Goal: Navigation & Orientation: Understand site structure

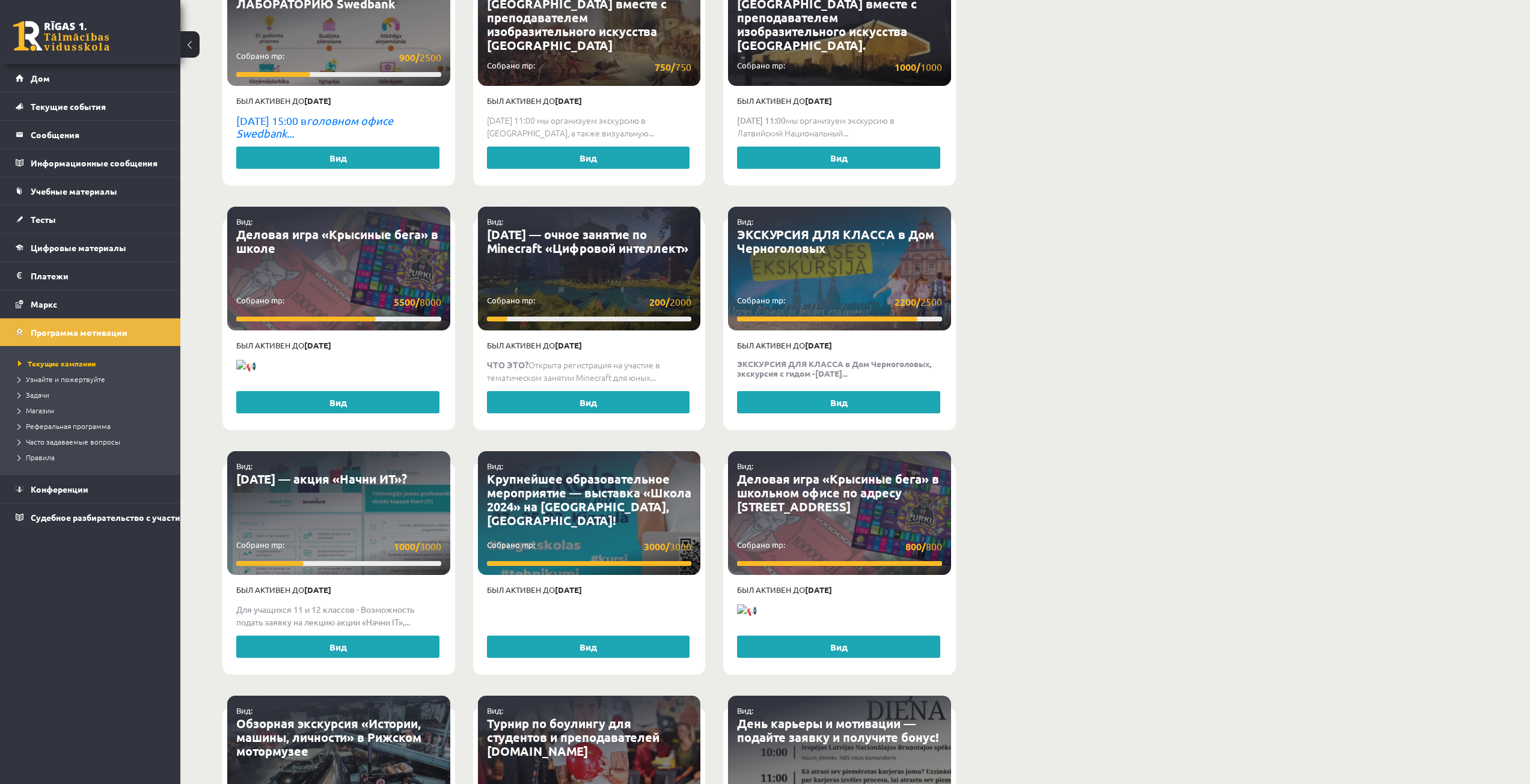
scroll to position [1742, 0]
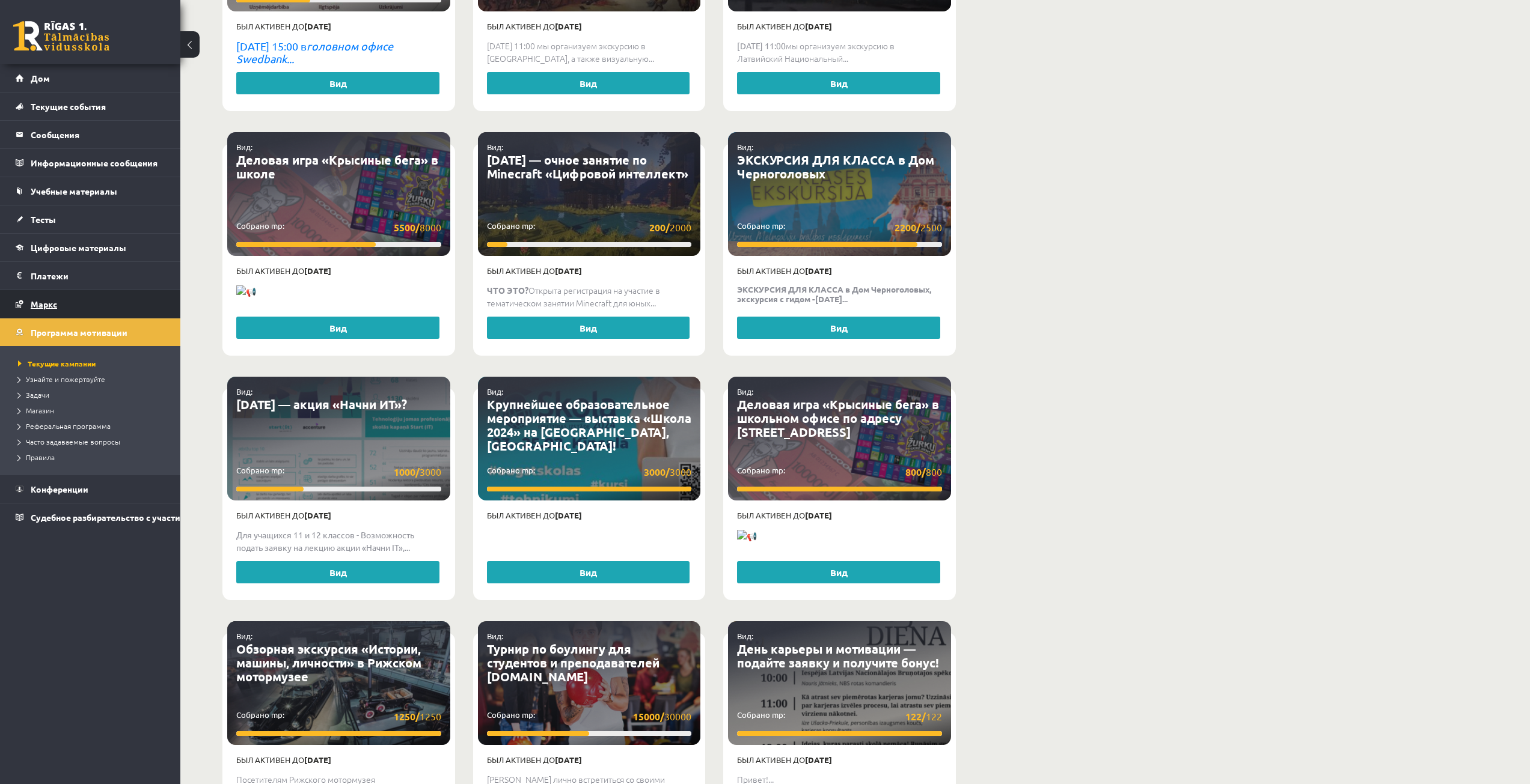
click at [99, 294] on link "Маркс" at bounding box center [90, 304] width 150 height 28
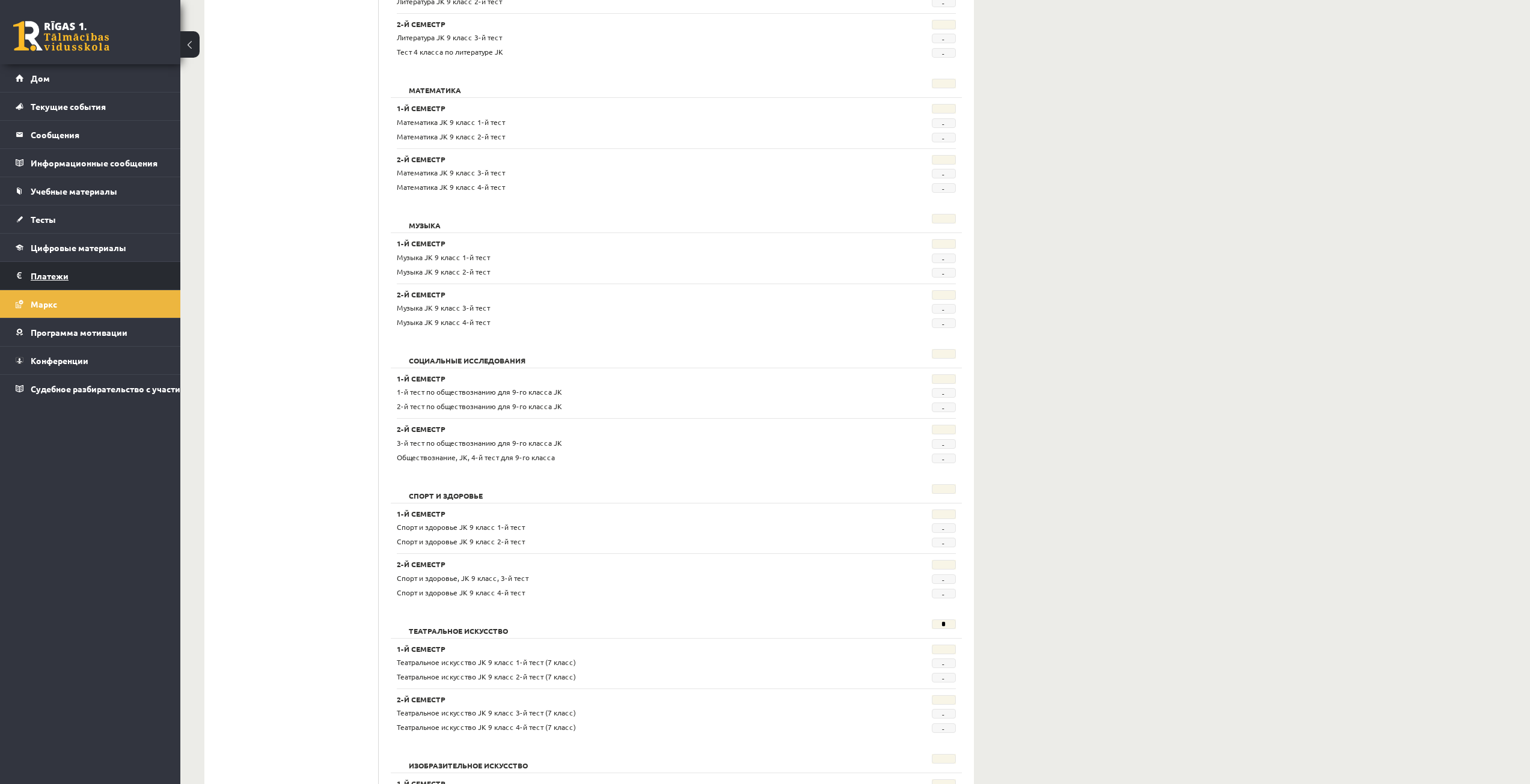
click at [105, 280] on legend "Платежи 0" at bounding box center [98, 276] width 134 height 28
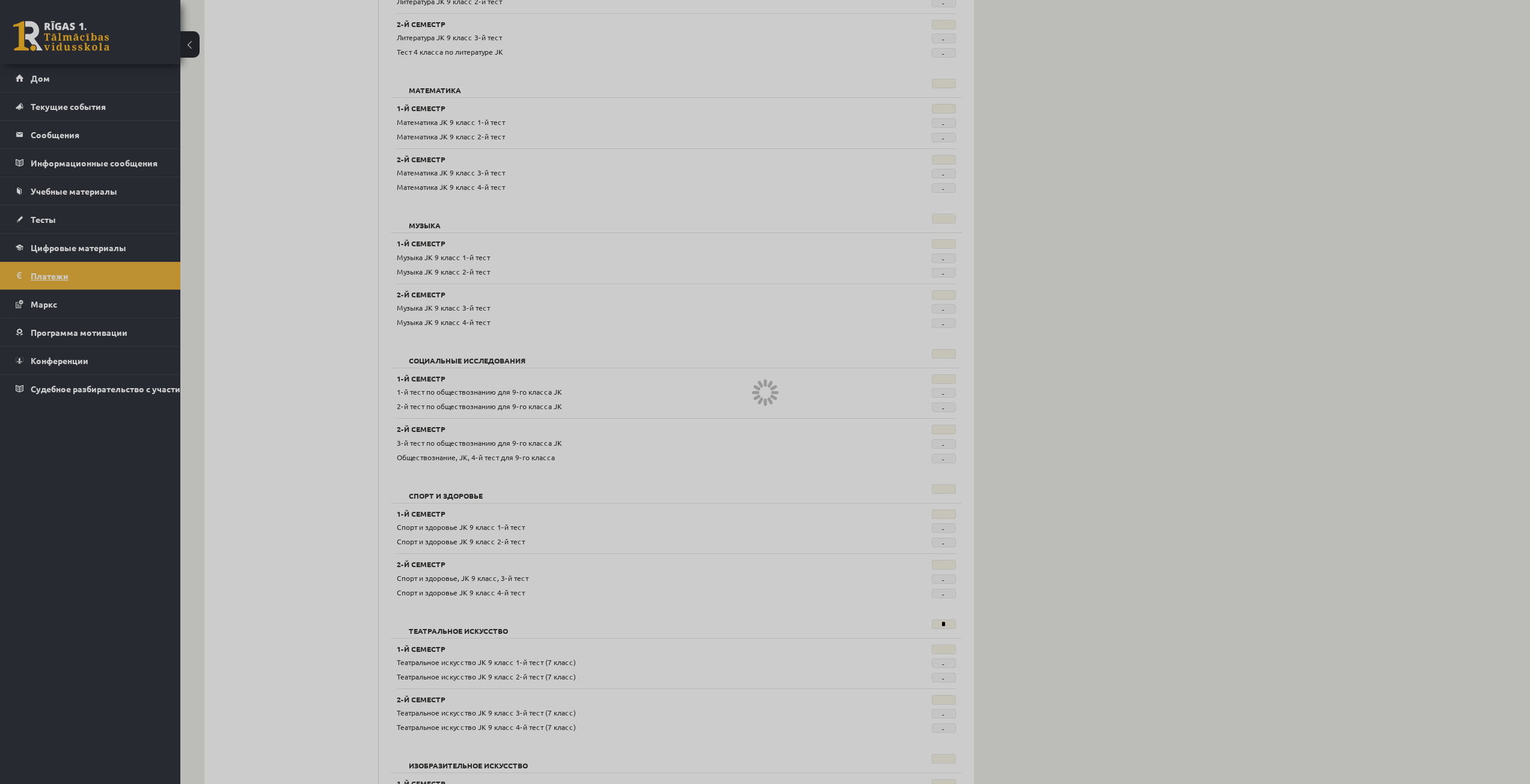
scroll to position [68, 0]
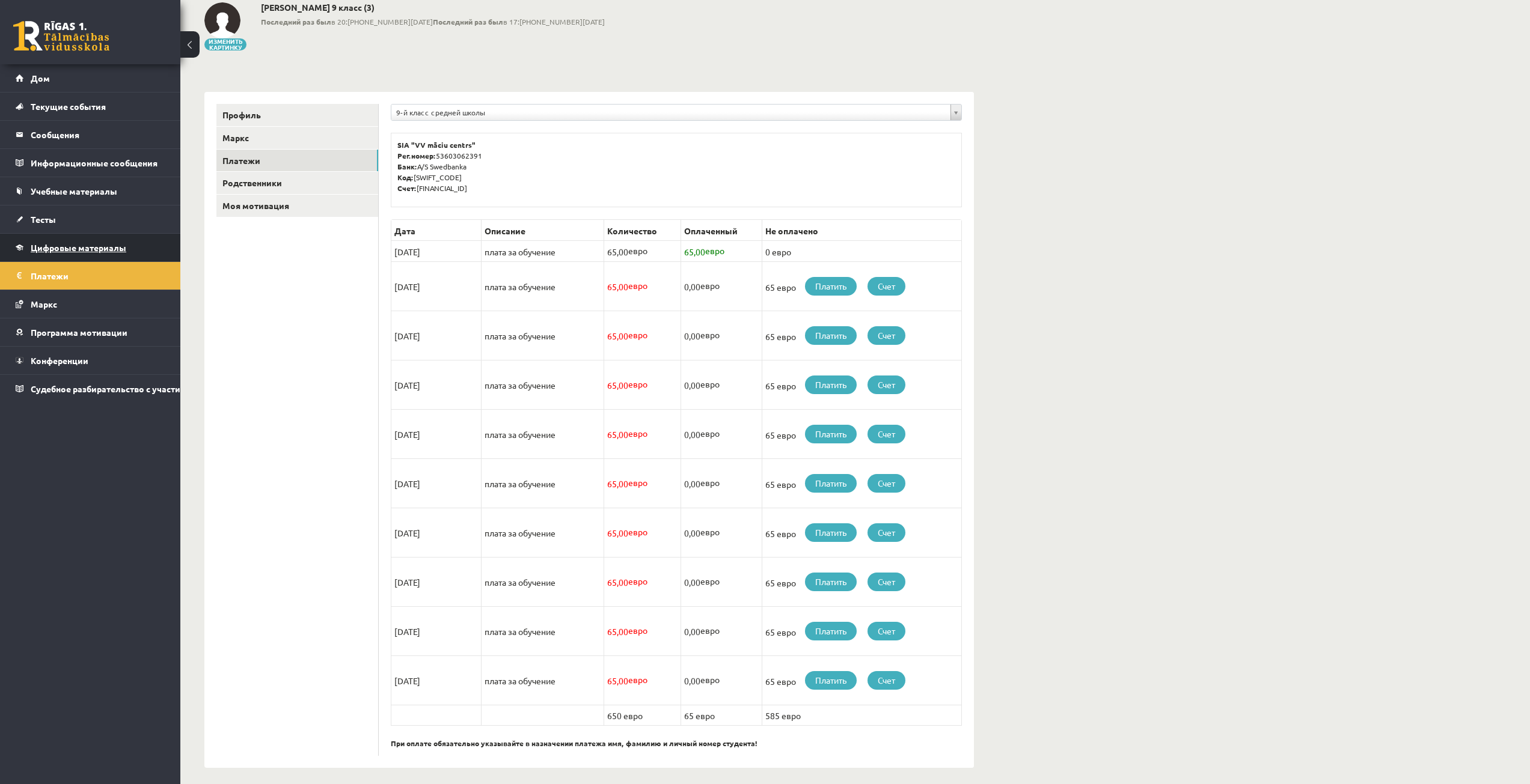
click at [107, 257] on link "Цифровые материалы" at bounding box center [90, 248] width 150 height 28
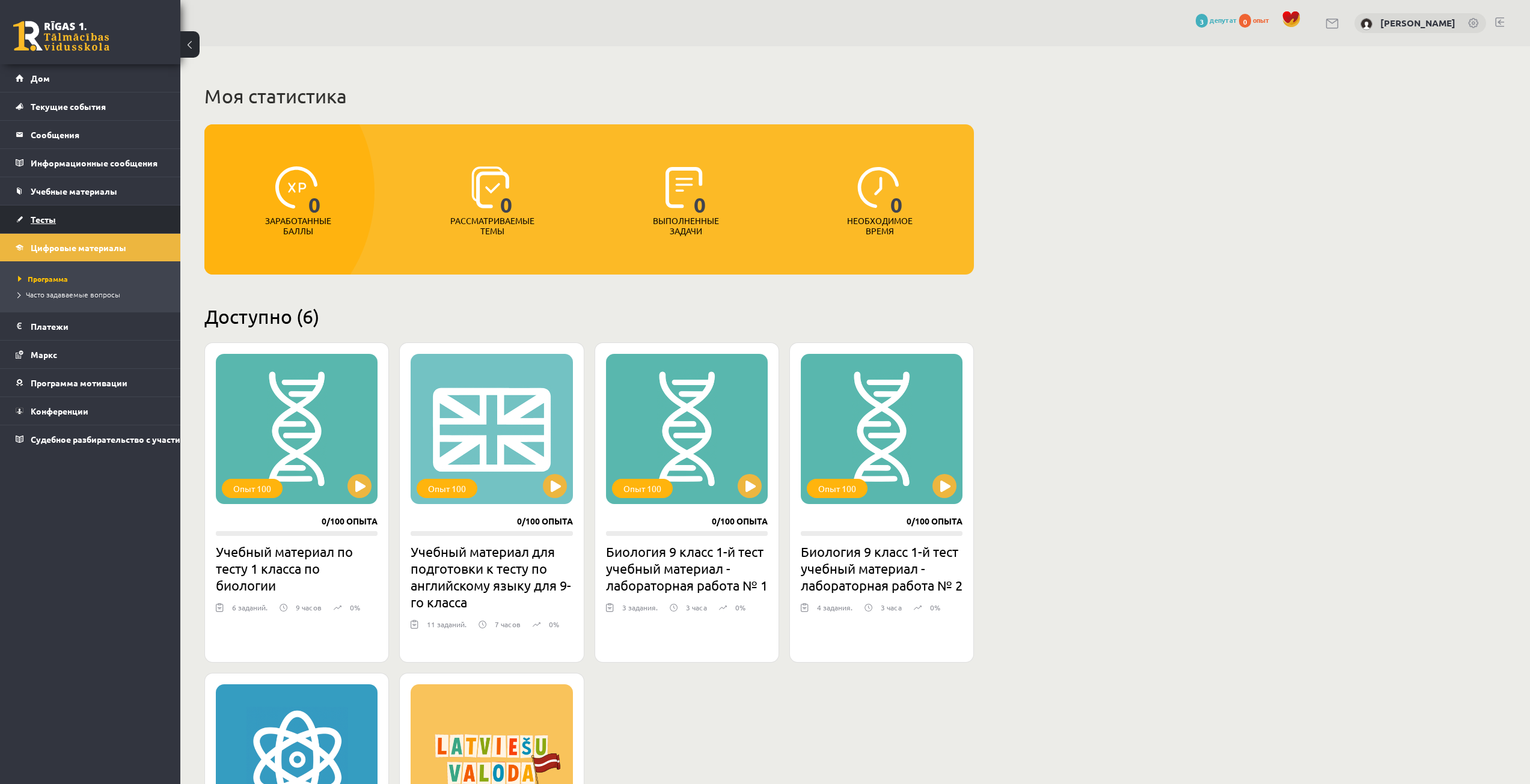
click at [130, 219] on link "Тесты" at bounding box center [90, 219] width 150 height 28
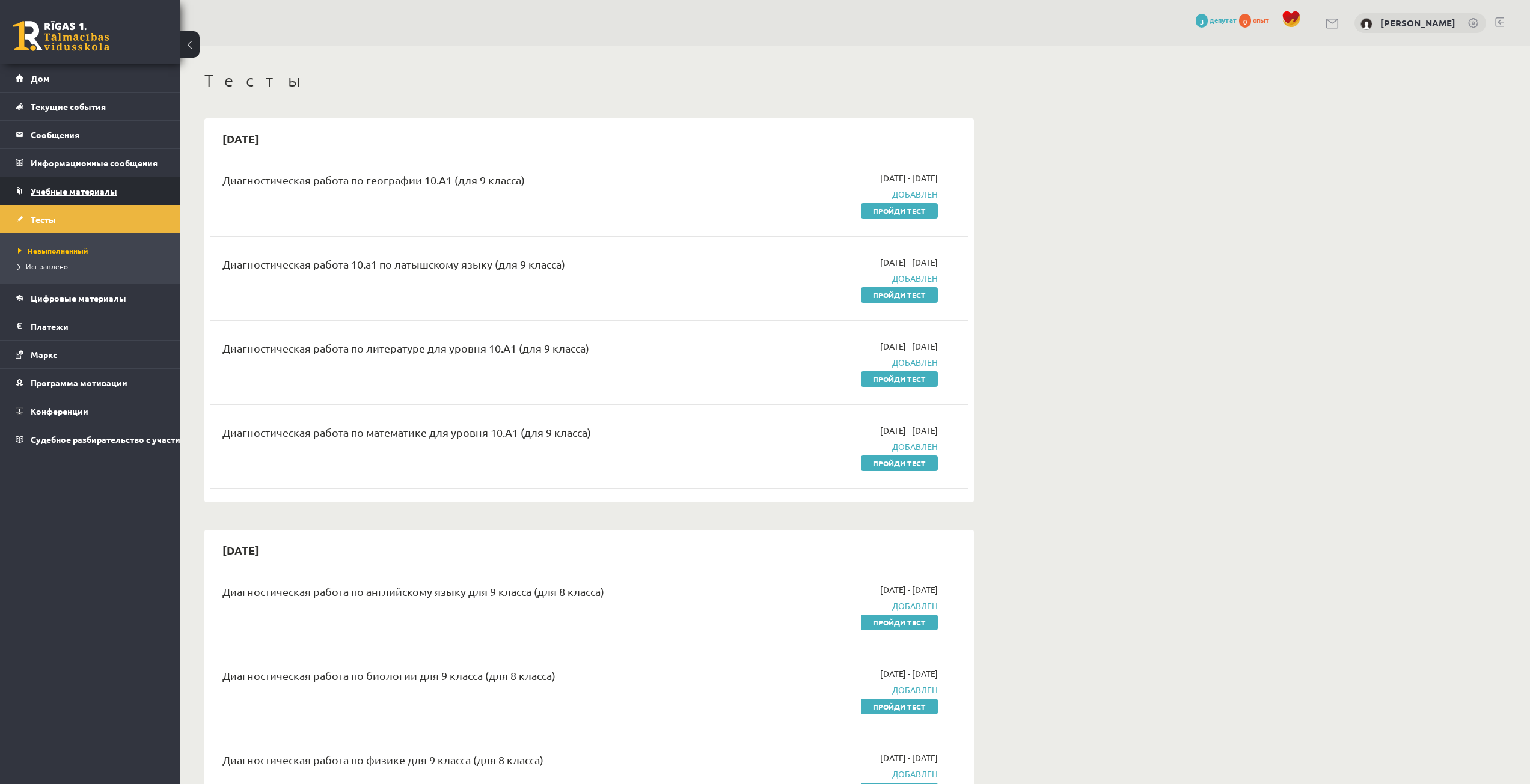
click at [137, 188] on link "Учебные материалы" at bounding box center [90, 191] width 150 height 28
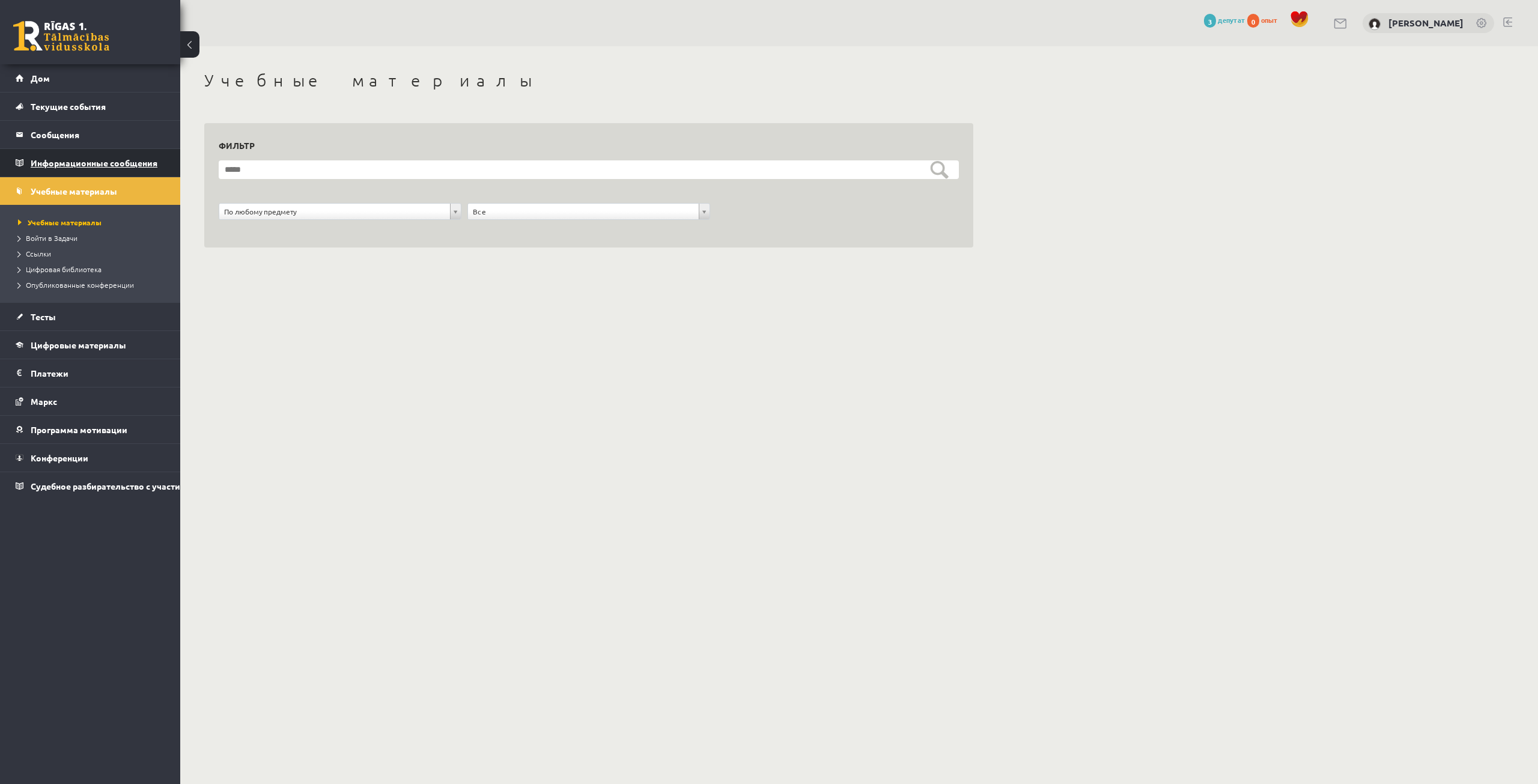
click at [134, 170] on legend "Информационные сообщения 0" at bounding box center [98, 163] width 134 height 28
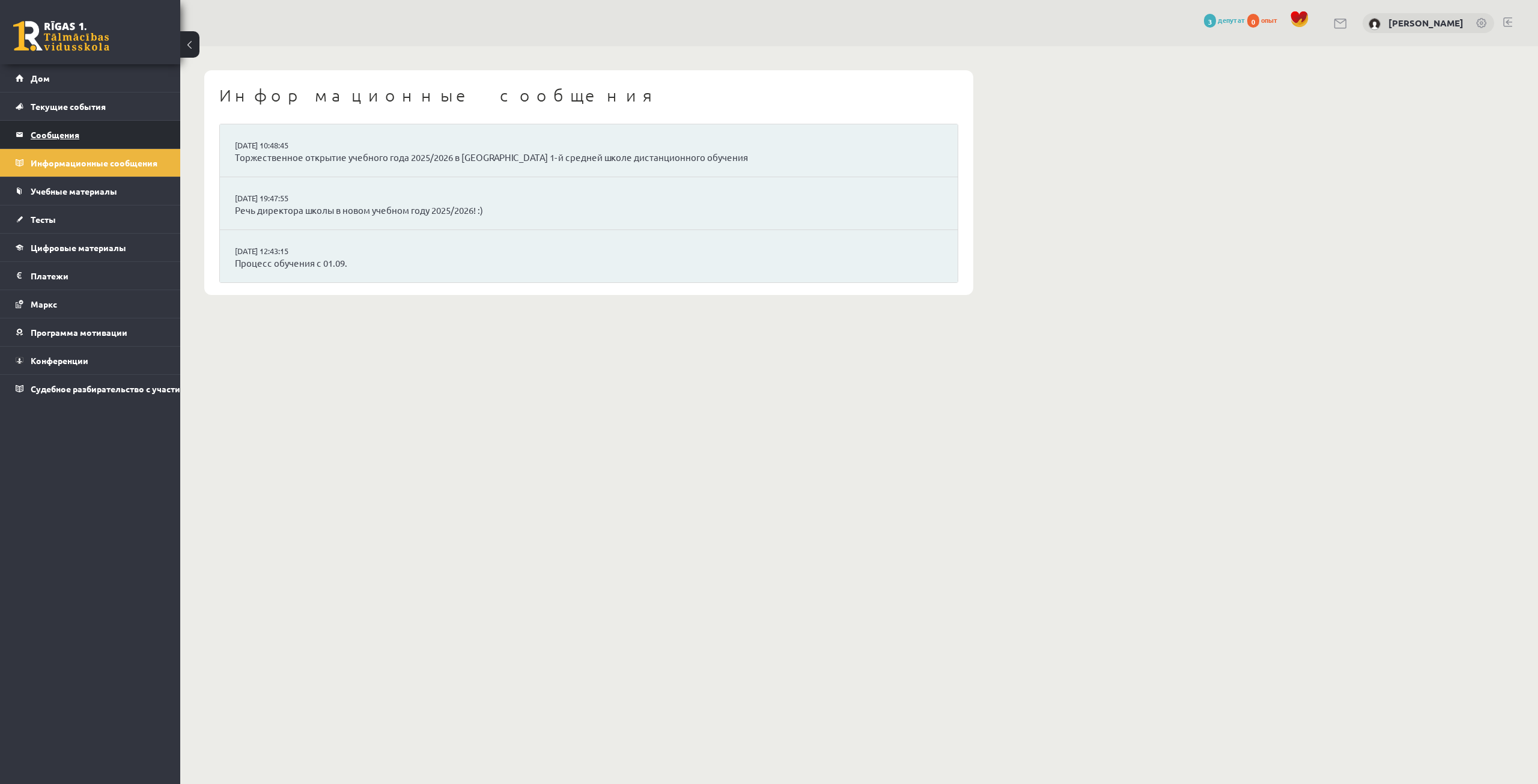
click at [146, 130] on legend "Сообщения 0" at bounding box center [98, 134] width 134 height 28
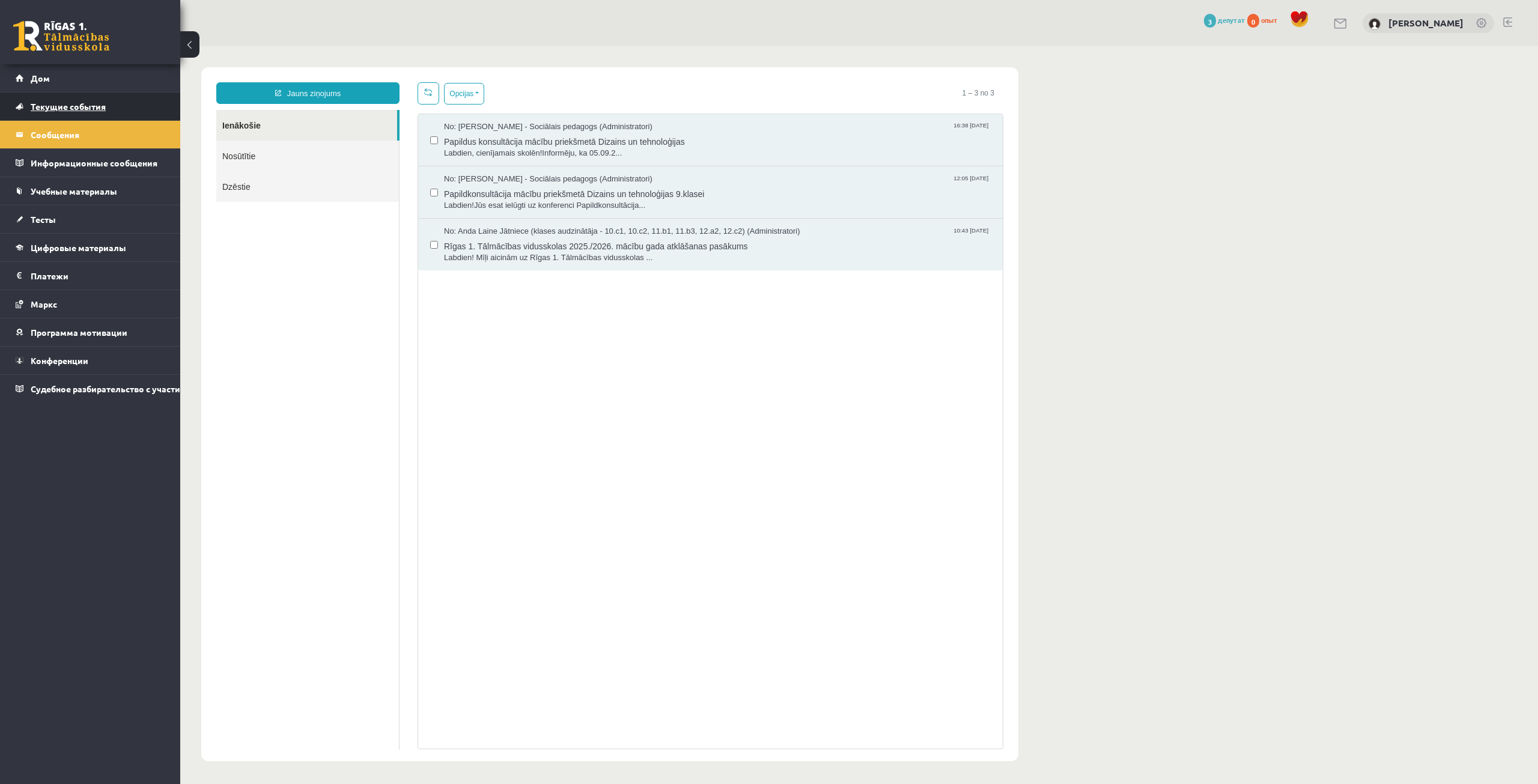
click at [144, 115] on link "Текущие события" at bounding box center [90, 107] width 149 height 28
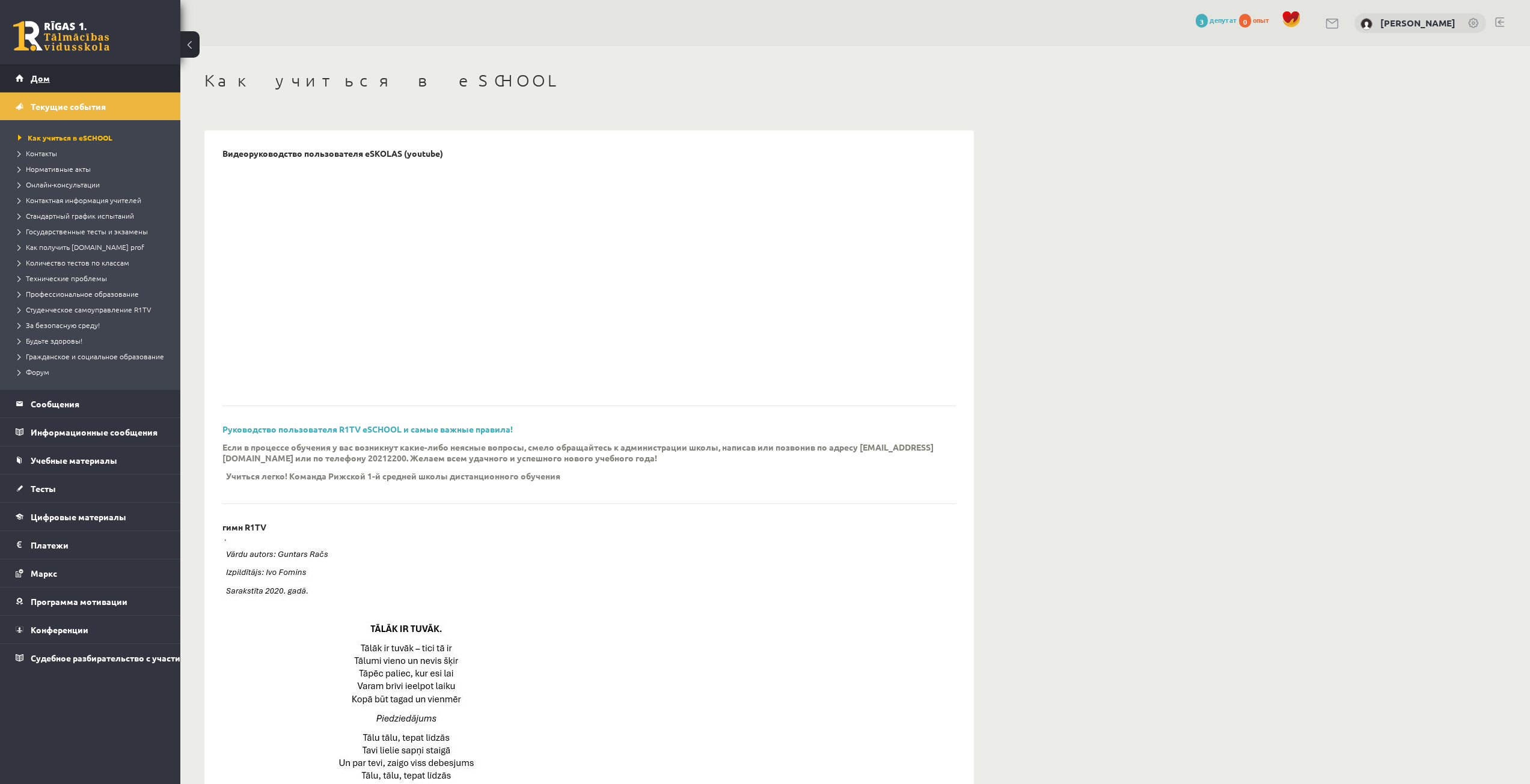
click at [141, 81] on link "Дом" at bounding box center [90, 78] width 150 height 28
